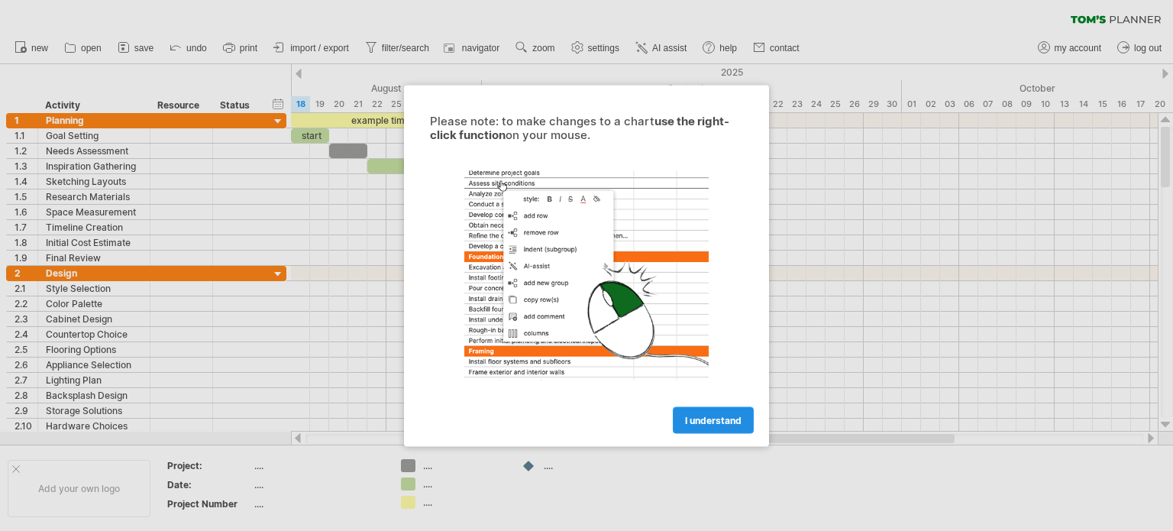
click at [695, 417] on span "I understand" at bounding box center [713, 419] width 56 height 11
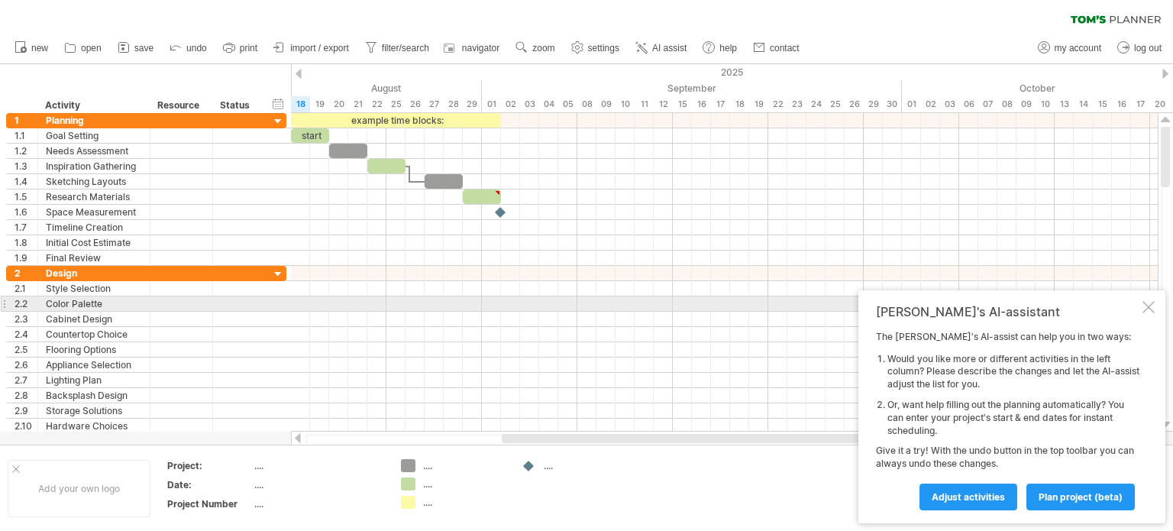
click at [1145, 307] on div at bounding box center [1148, 307] width 12 height 12
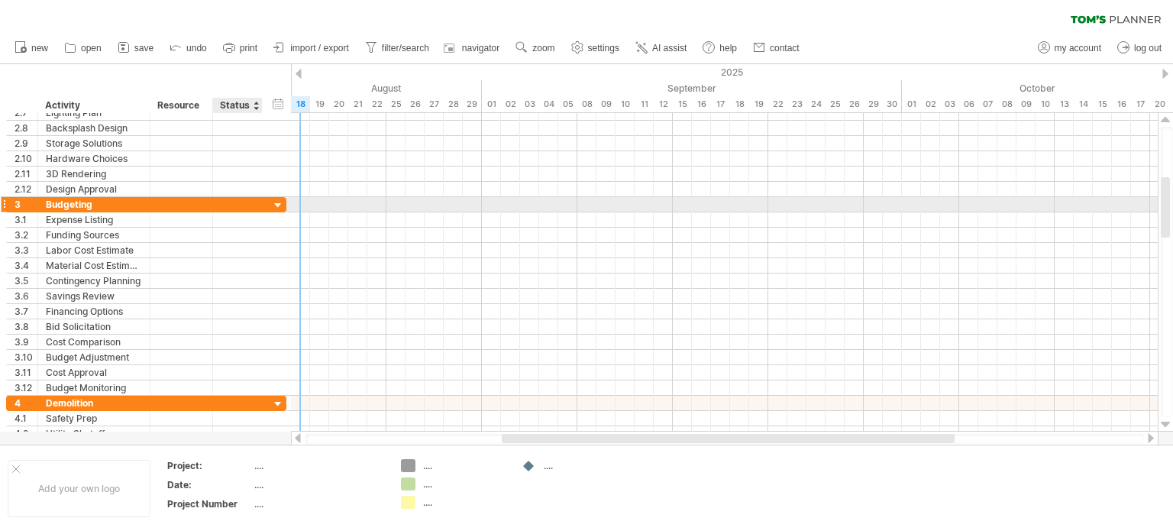
click at [278, 200] on div at bounding box center [278, 205] width 15 height 15
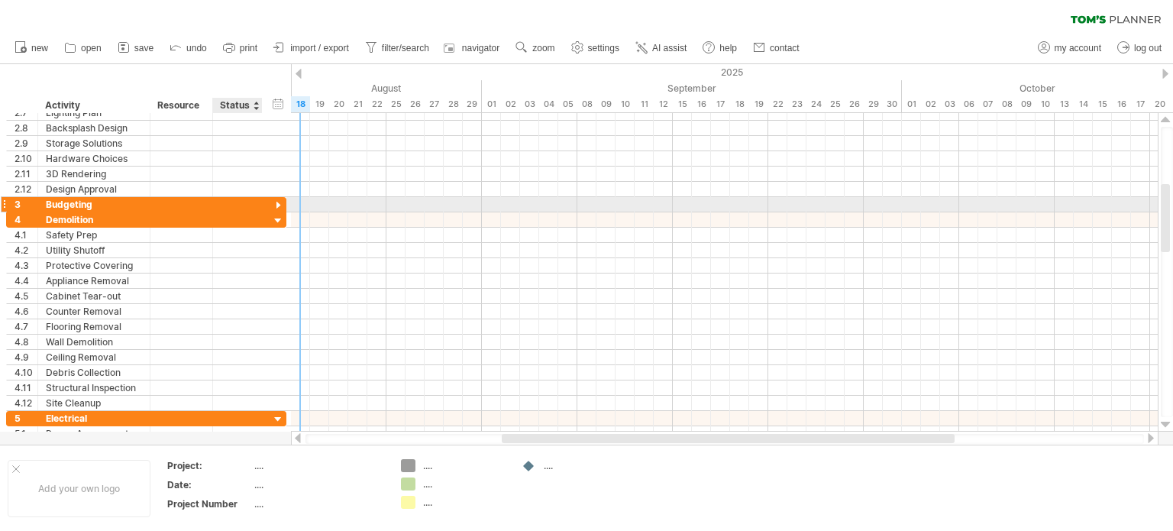
click at [278, 200] on div at bounding box center [278, 205] width 15 height 15
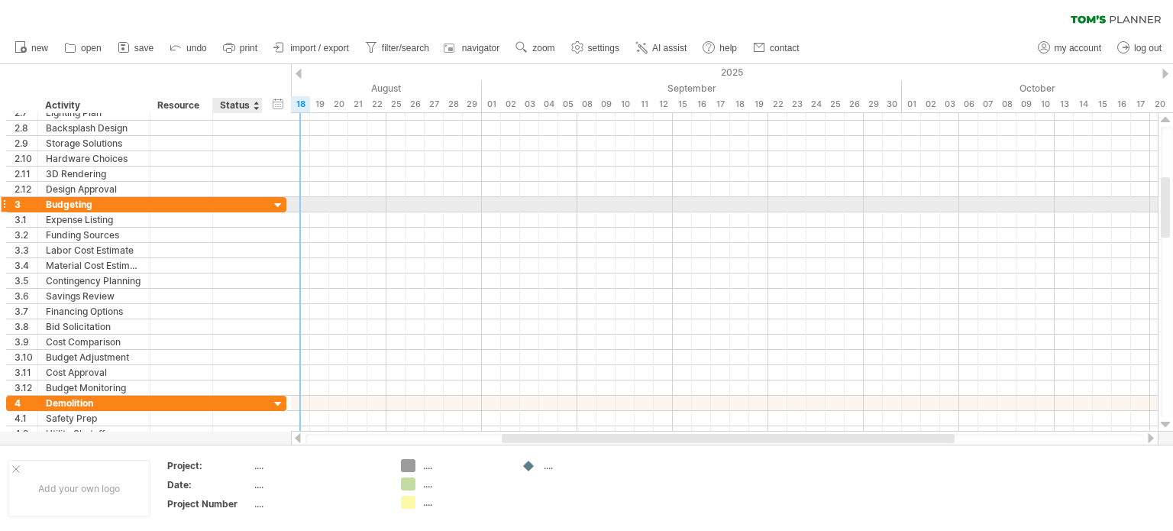
click at [278, 200] on div at bounding box center [278, 205] width 15 height 15
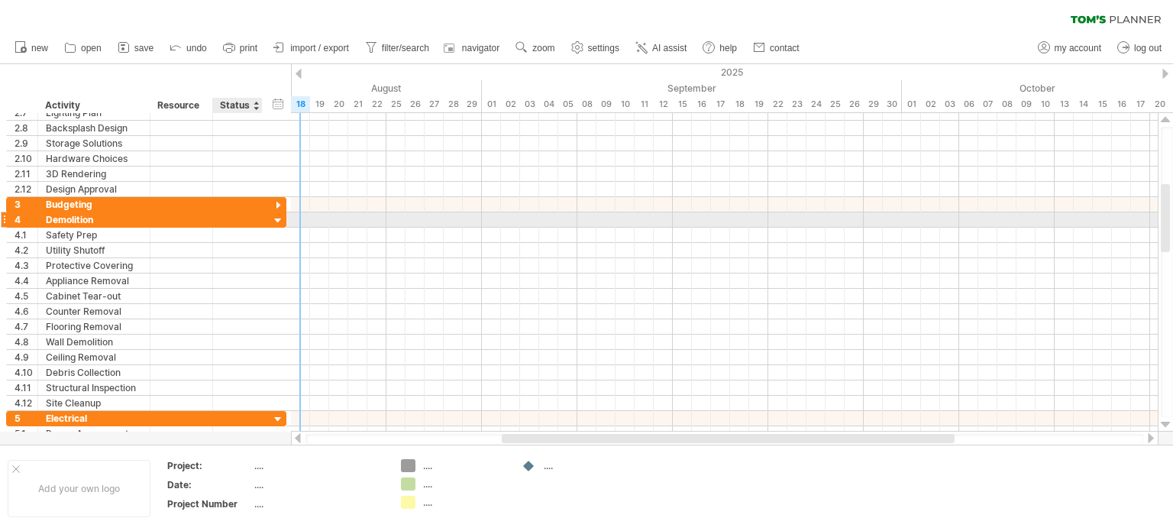
click at [279, 217] on div at bounding box center [278, 221] width 15 height 15
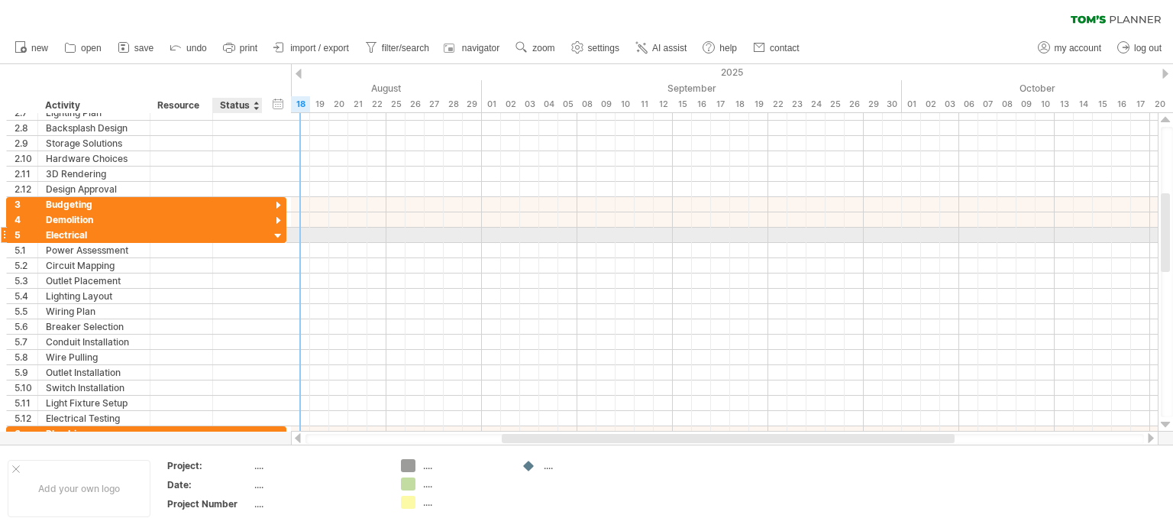
click at [279, 230] on div at bounding box center [278, 236] width 15 height 15
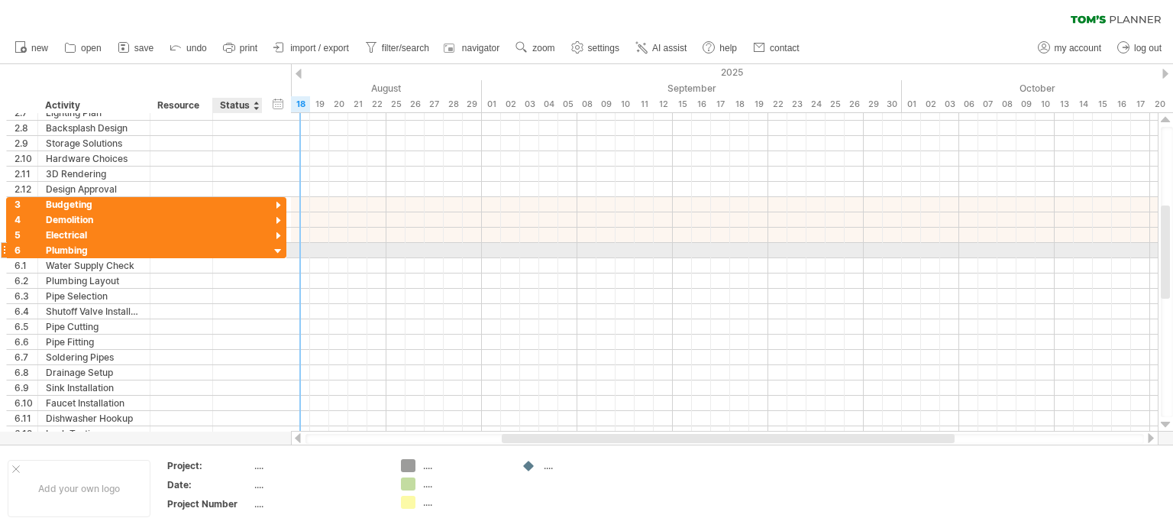
click at [278, 245] on div at bounding box center [278, 251] width 15 height 15
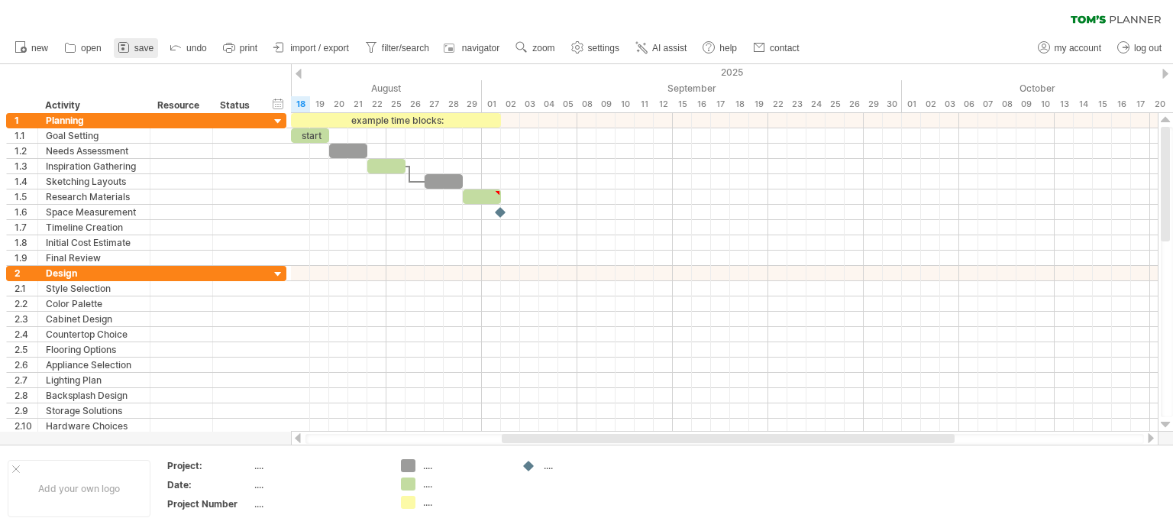
click at [125, 48] on icon at bounding box center [123, 47] width 15 height 15
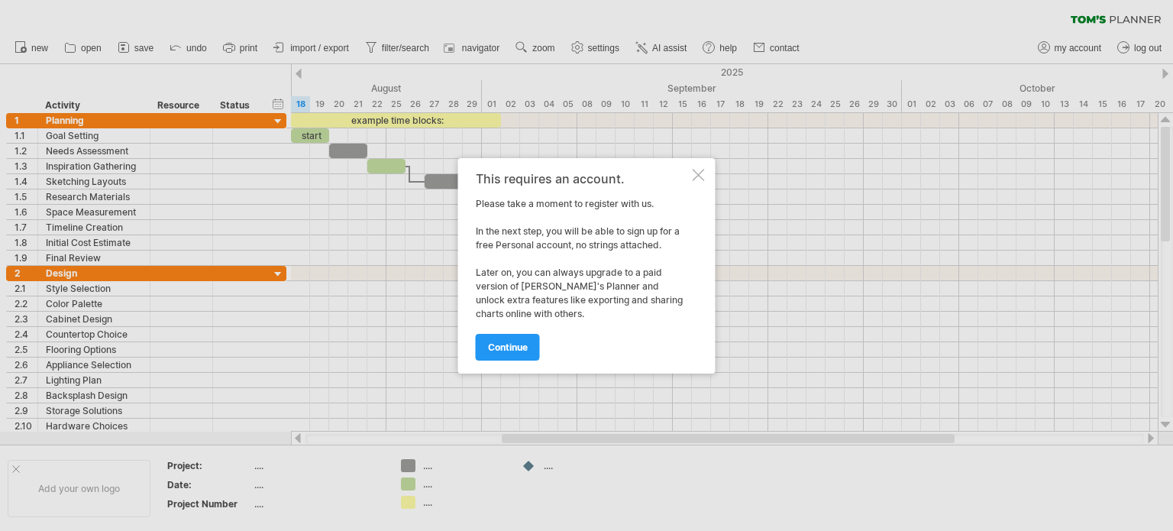
click at [699, 177] on div at bounding box center [698, 175] width 12 height 12
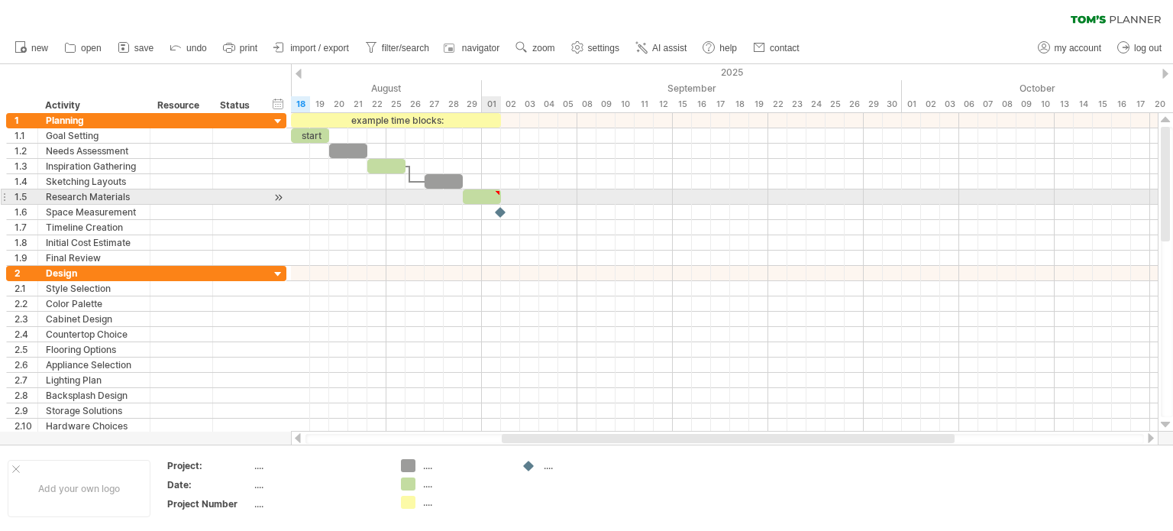
type textarea "**********"
click at [494, 195] on div at bounding box center [497, 192] width 7 height 7
